Goal: Task Accomplishment & Management: Complete application form

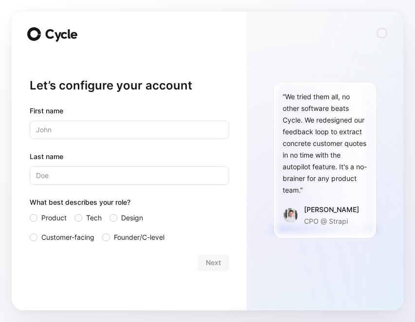
click at [151, 129] on input "text" at bounding box center [129, 130] width 199 height 18
type input "Angélique"
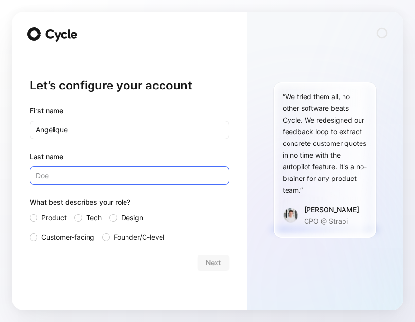
click at [153, 172] on input "Last name" at bounding box center [129, 175] width 199 height 18
type input "C"
type input "[PERSON_NAME]"
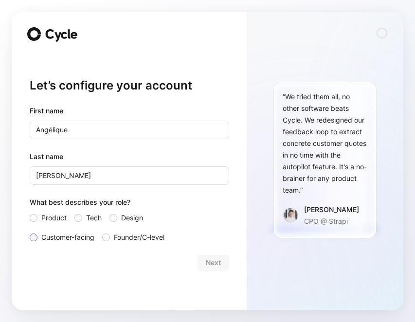
click at [38, 238] on label "Customer-facing" at bounding box center [62, 237] width 65 height 12
click at [30, 231] on input "Customer-facing" at bounding box center [30, 231] width 0 height 0
click at [216, 262] on span "Next" at bounding box center [213, 263] width 15 height 12
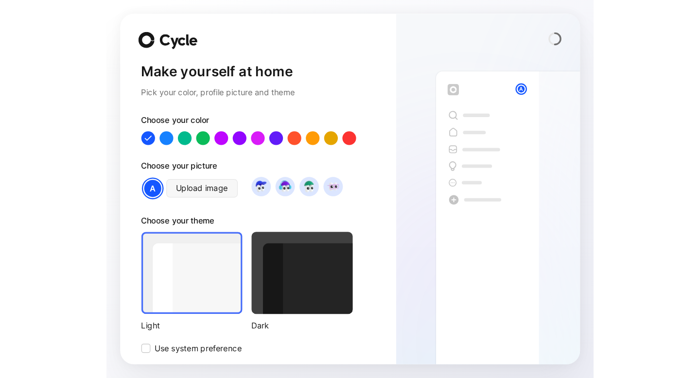
scroll to position [35, 0]
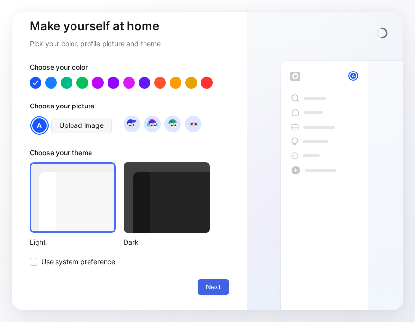
click at [220, 287] on span "Next" at bounding box center [213, 287] width 15 height 12
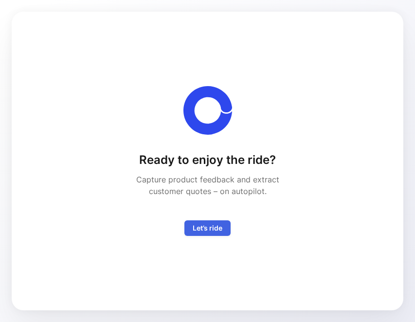
click at [219, 224] on span "Let’s ride" at bounding box center [207, 228] width 30 height 12
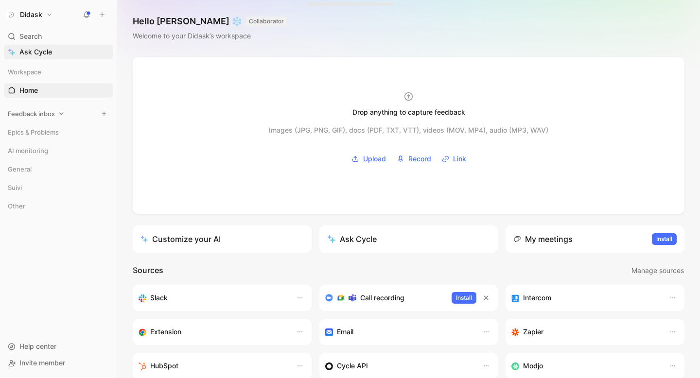
click at [58, 108] on div "Feedback inbox" at bounding box center [58, 113] width 109 height 15
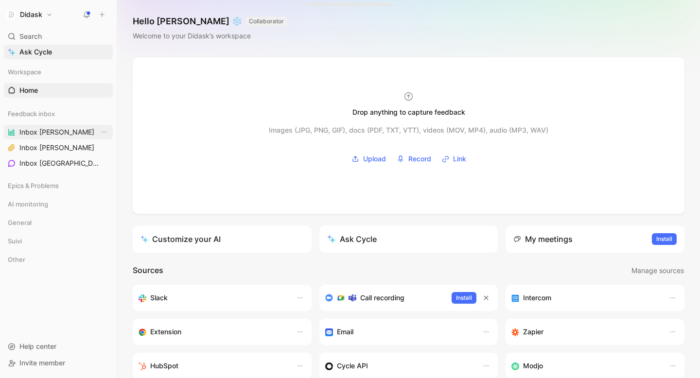
click at [43, 134] on span "Inbox [PERSON_NAME]" at bounding box center [56, 132] width 75 height 10
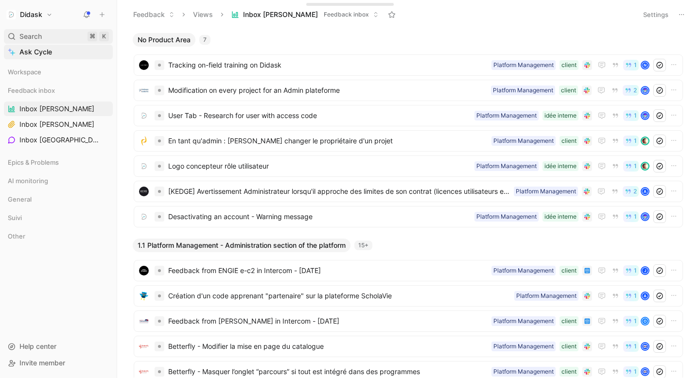
click at [34, 37] on span "Search" at bounding box center [30, 37] width 22 height 12
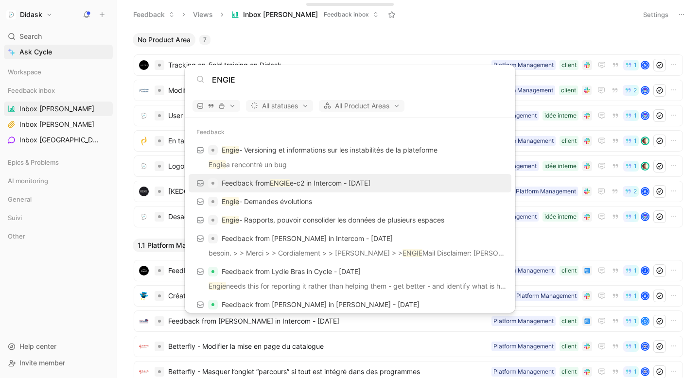
type input "ENGIE"
click at [250, 185] on p "Feedback from ENGIE e-c2 in Intercom - [DATE]" at bounding box center [296, 183] width 149 height 12
